Goal: Information Seeking & Learning: Learn about a topic

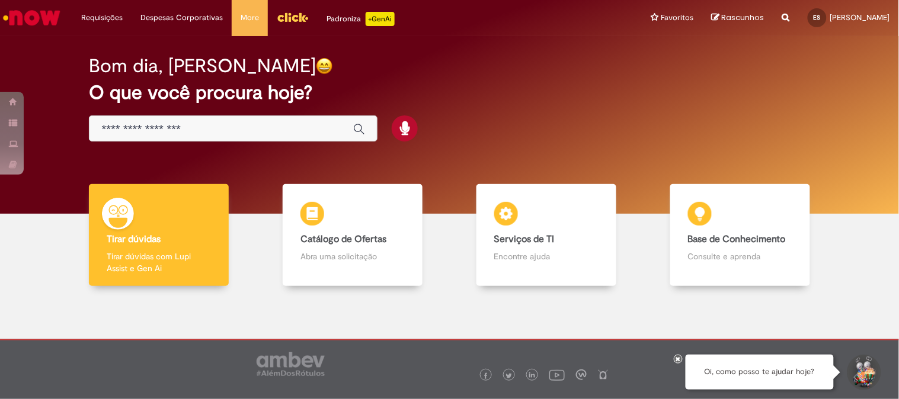
click at [142, 137] on div "Global" at bounding box center [233, 129] width 288 height 27
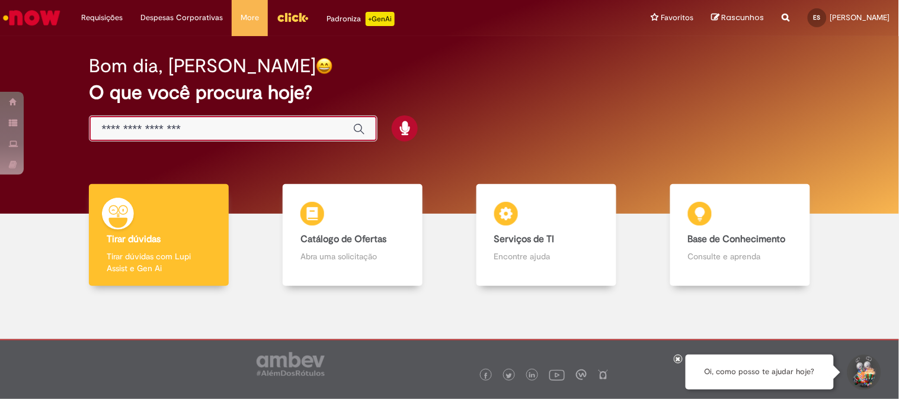
click at [149, 129] on input "Basta digitar aqui" at bounding box center [220, 130] width 239 height 14
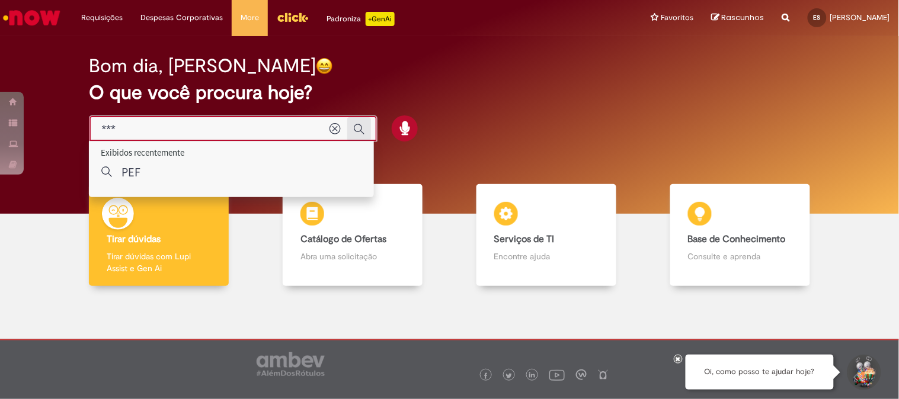
type input "***"
click at [357, 127] on icon "Enviar pesquisa" at bounding box center [359, 129] width 12 height 12
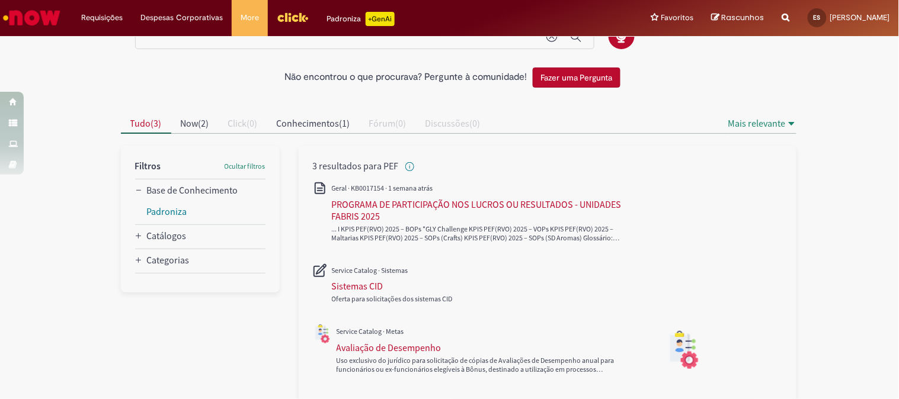
scroll to position [70, 0]
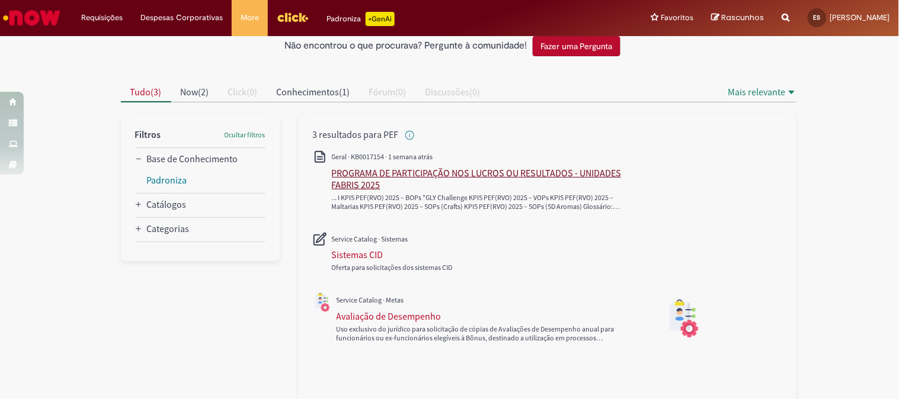
click at [463, 167] on div "PROGRAMA DE PARTICIPAÇÃO NOS LUCROS OU RESULTADOS - UNIDADES FABRIS 2025" at bounding box center [486, 179] width 309 height 24
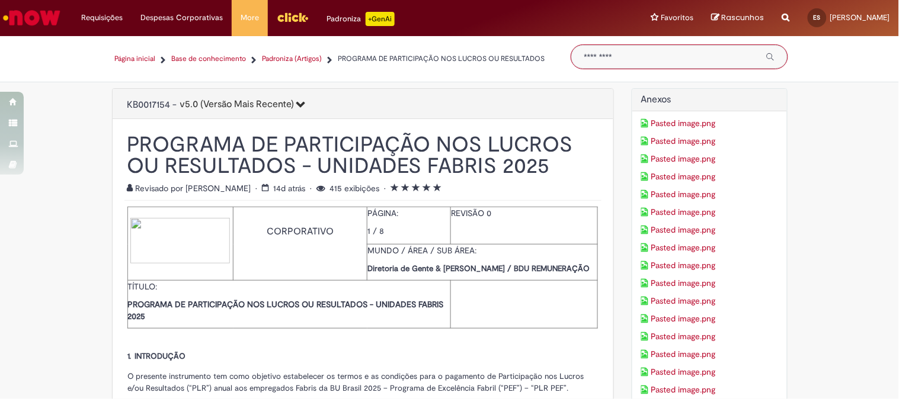
click at [626, 61] on input "Pesquisar" at bounding box center [671, 56] width 174 height 9
type input "**"
click at [768, 57] on icon "Enviar pesquisa" at bounding box center [770, 57] width 8 height 8
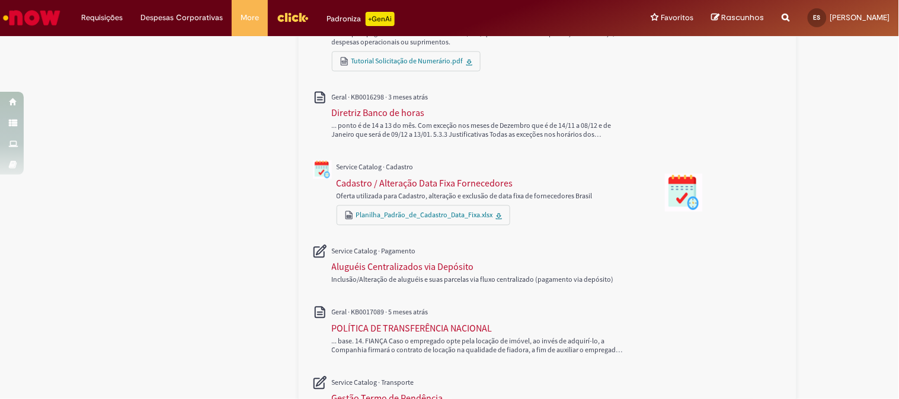
scroll to position [560, 0]
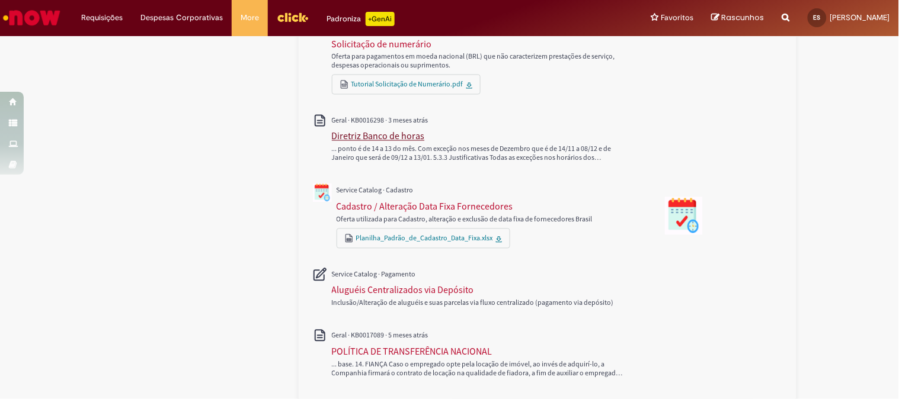
click at [401, 139] on div "Diretriz Banco de horas" at bounding box center [378, 136] width 93 height 12
